Goal: Task Accomplishment & Management: Manage account settings

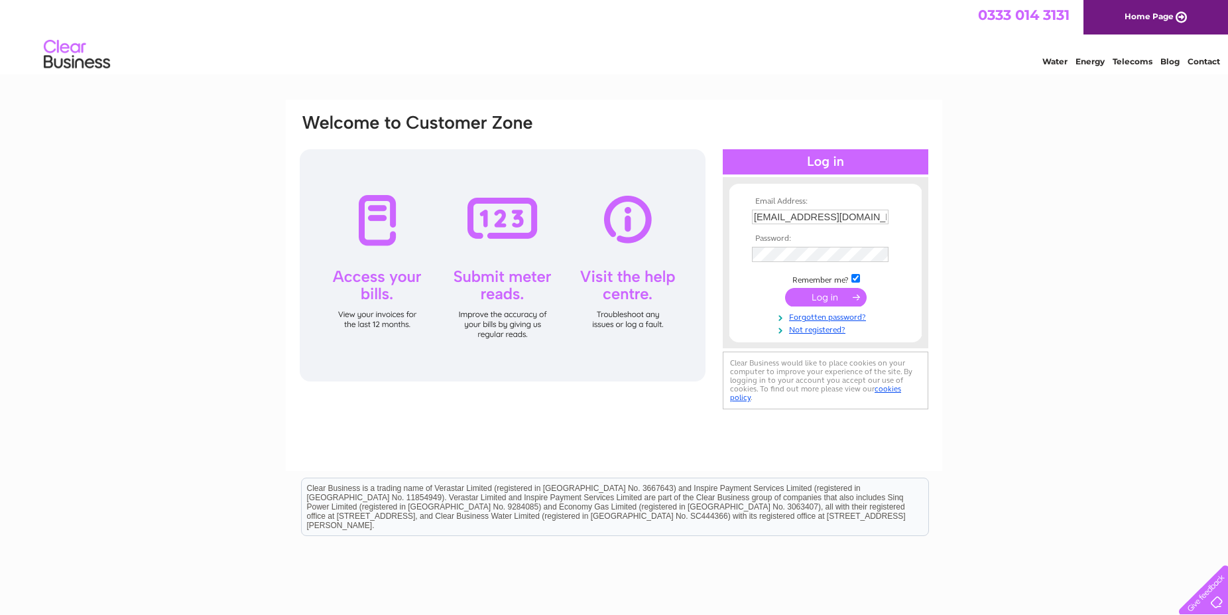
click at [833, 302] on input "submit" at bounding box center [826, 297] width 82 height 19
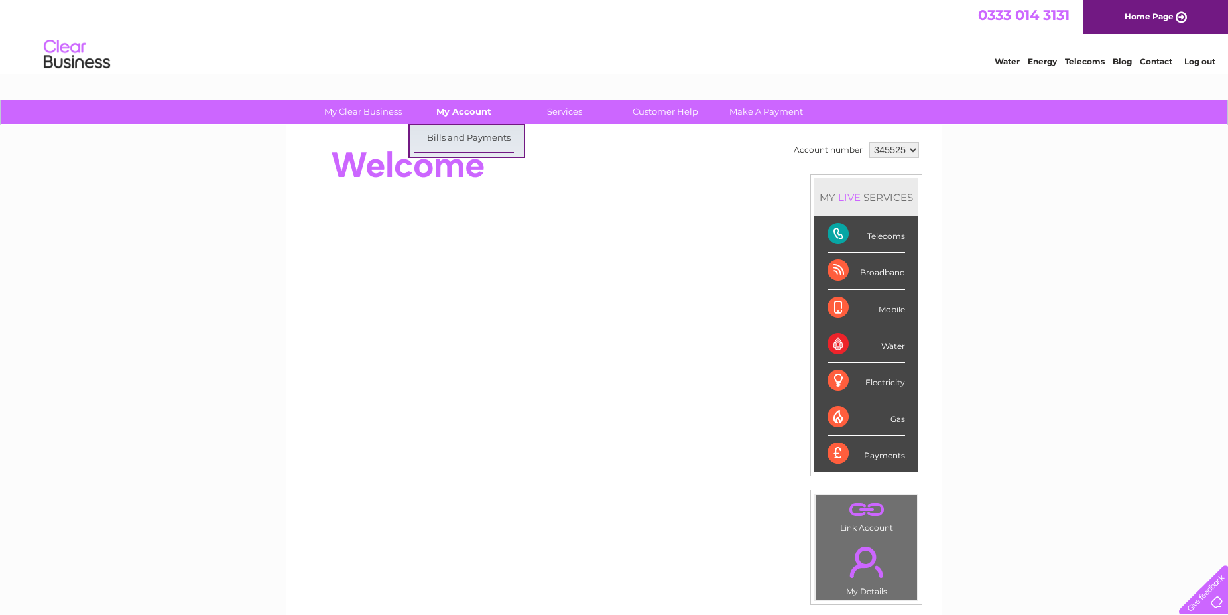
click at [467, 118] on link "My Account" at bounding box center [463, 111] width 109 height 25
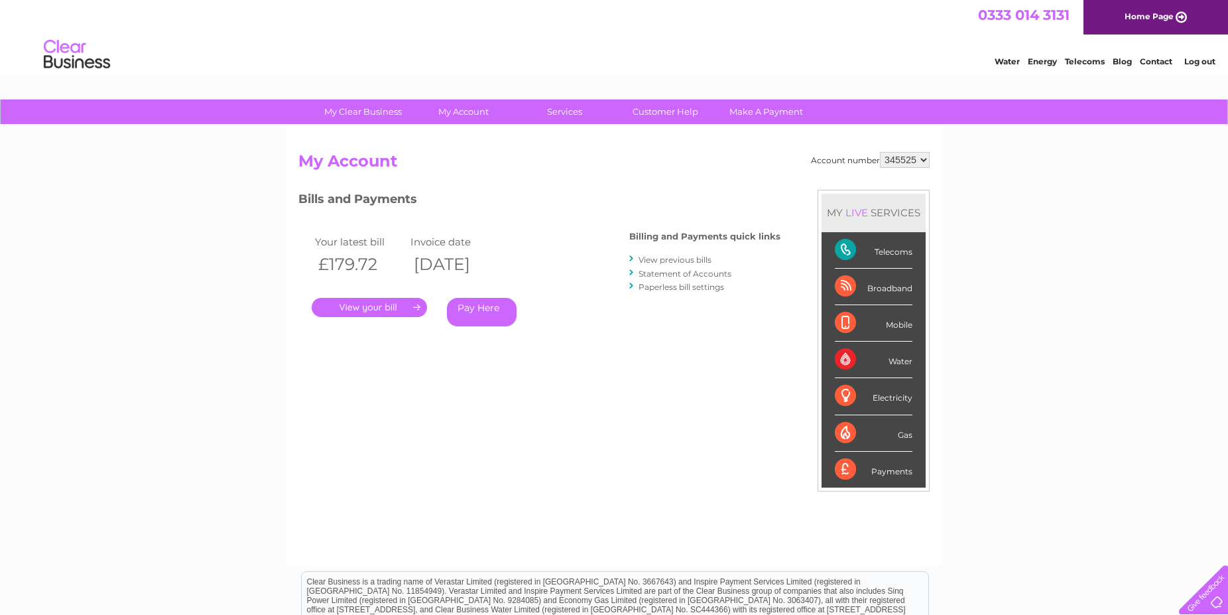
click at [384, 308] on link "." at bounding box center [369, 307] width 115 height 19
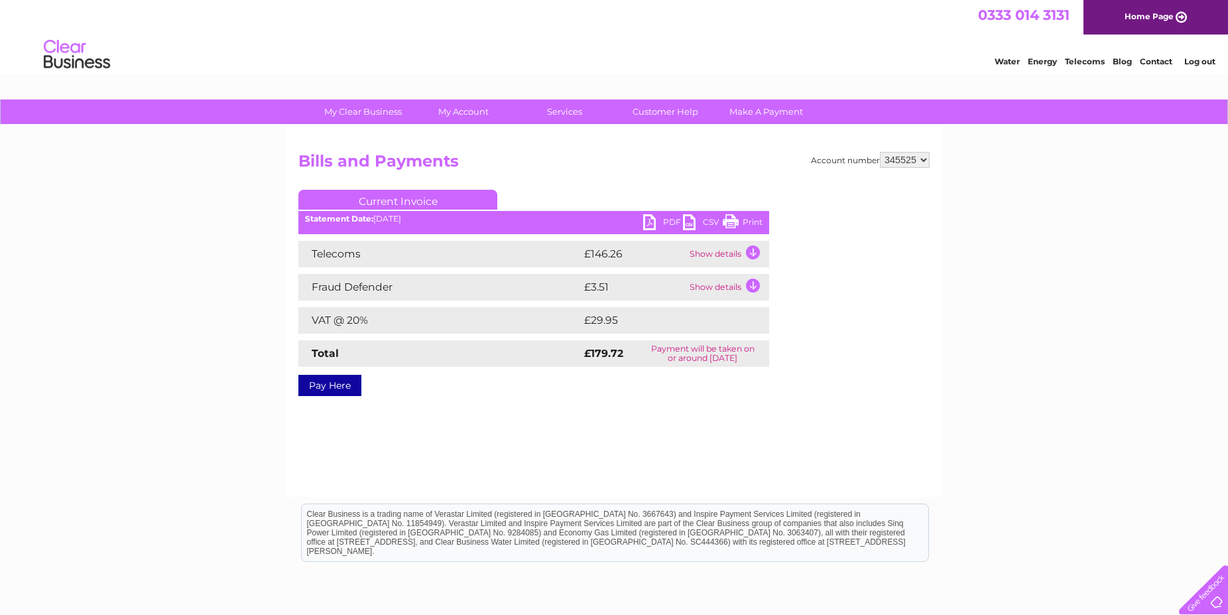
click at [671, 220] on link "PDF" at bounding box center [663, 223] width 40 height 19
